Goal: Task Accomplishment & Management: Complete application form

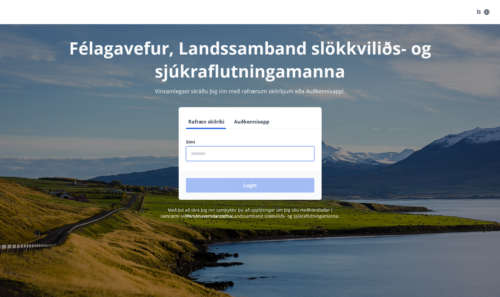
click at [238, 155] on input "phone" at bounding box center [250, 153] width 128 height 15
type input "********"
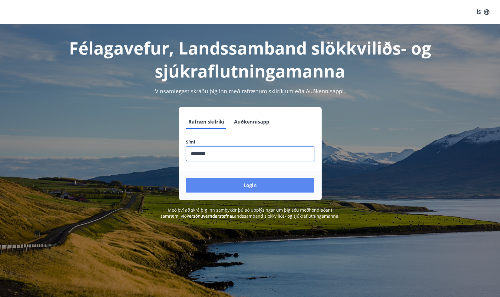
click at [237, 185] on button "Login" at bounding box center [250, 185] width 128 height 15
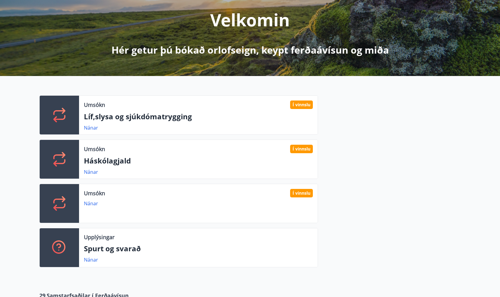
scroll to position [67, 0]
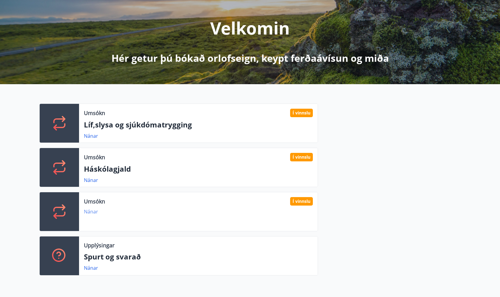
click at [89, 212] on link "Nánar" at bounding box center [91, 211] width 14 height 7
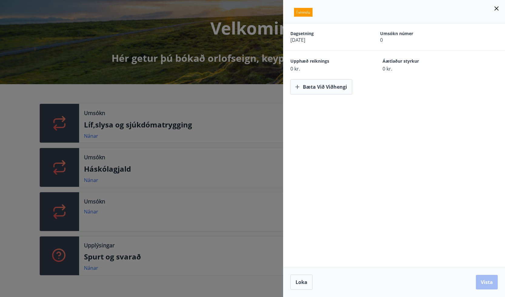
click at [208, 220] on div at bounding box center [252, 148] width 505 height 297
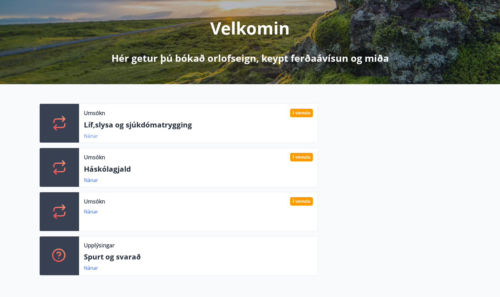
click at [92, 136] on link "Nánar" at bounding box center [91, 136] width 14 height 7
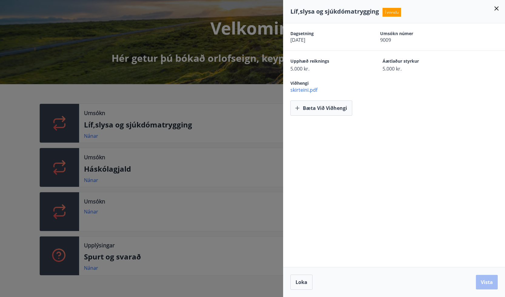
click at [153, 109] on div at bounding box center [252, 148] width 505 height 297
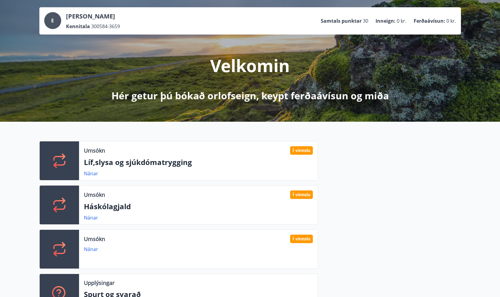
scroll to position [0, 0]
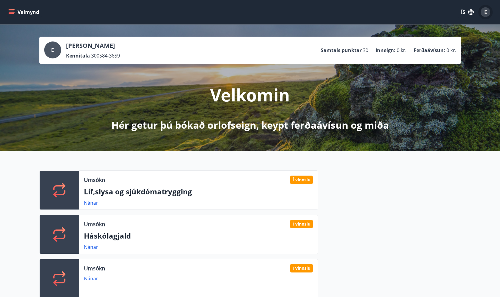
click at [487, 11] on div "E" at bounding box center [486, 12] width 10 height 10
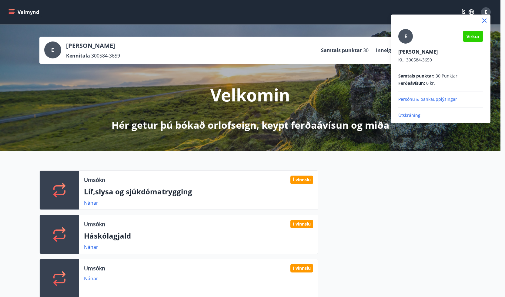
click at [9, 14] on div at bounding box center [252, 148] width 505 height 297
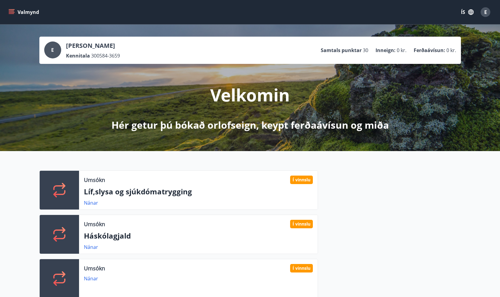
click at [13, 12] on icon "menu" at bounding box center [12, 12] width 7 height 1
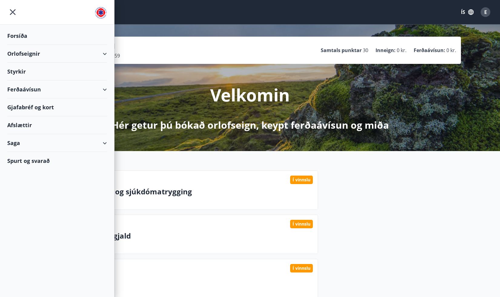
click at [104, 55] on div "Orlofseignir" at bounding box center [57, 54] width 100 height 18
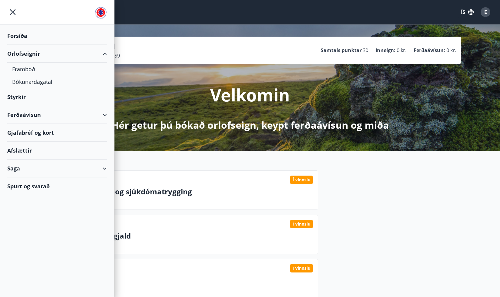
click at [104, 55] on div "Orlofseignir" at bounding box center [57, 54] width 100 height 18
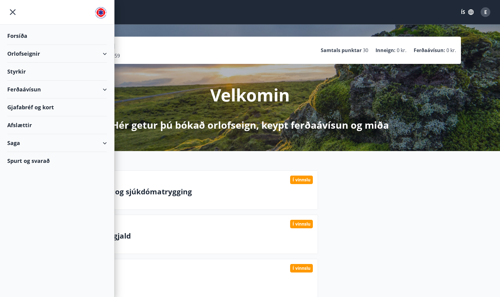
click at [22, 45] on div "Styrkir" at bounding box center [57, 36] width 100 height 18
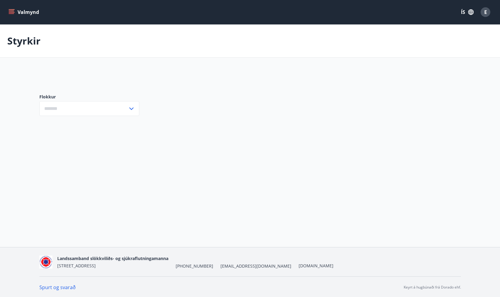
type input "***"
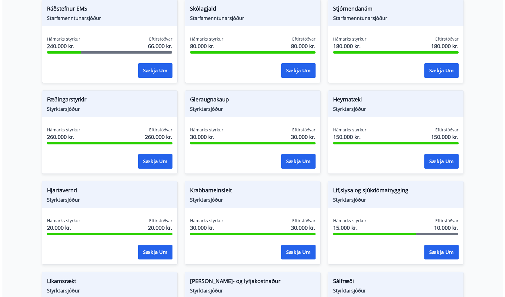
scroll to position [308, 0]
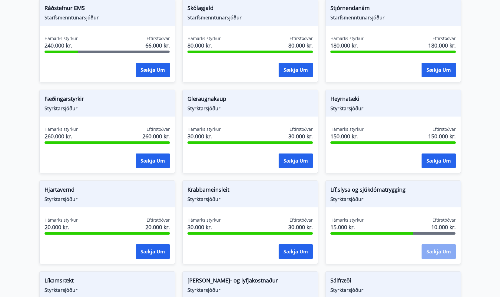
click at [435, 256] on button "Sækja um" at bounding box center [439, 251] width 34 height 15
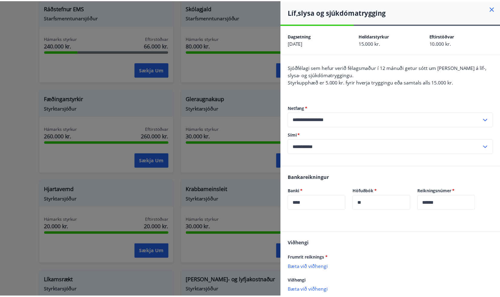
scroll to position [34, 0]
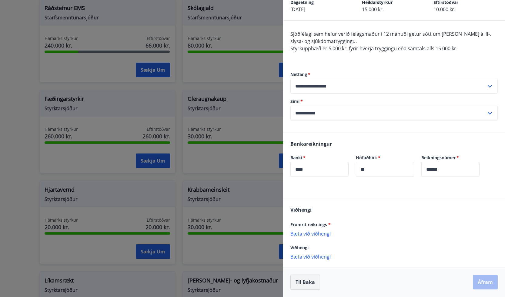
click at [314, 284] on button "Til baka" at bounding box center [305, 282] width 30 height 15
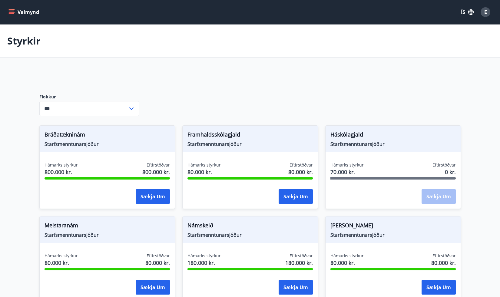
scroll to position [0, 0]
